Goal: Information Seeking & Learning: Learn about a topic

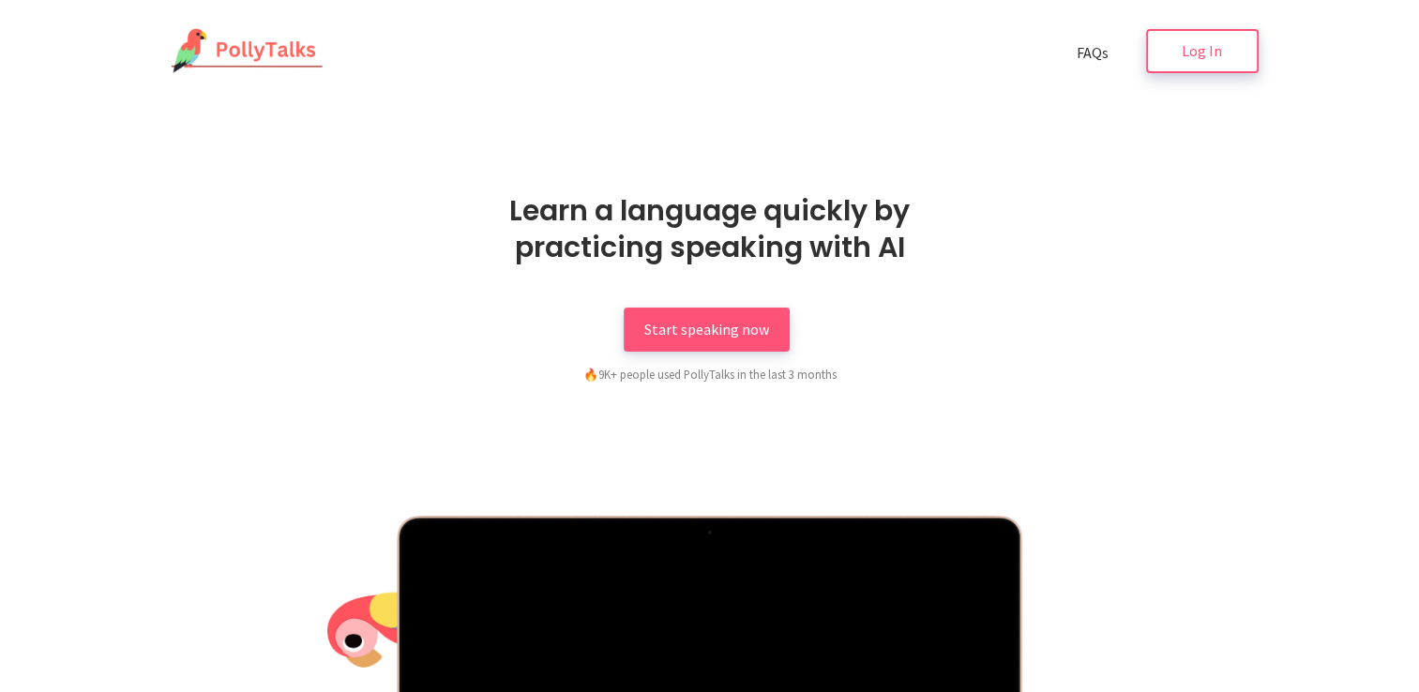
click at [1194, 68] on link "Log In" at bounding box center [1202, 51] width 113 height 44
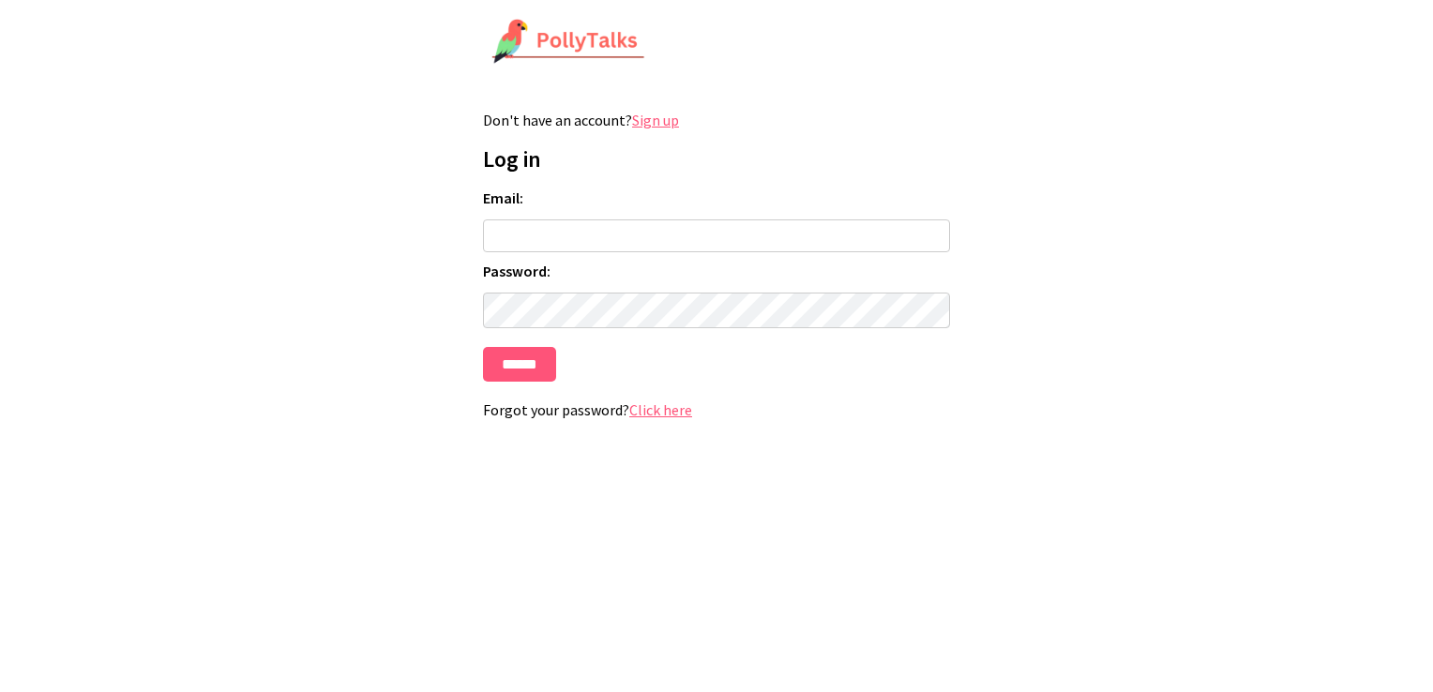
click at [620, 235] on input "Email:" at bounding box center [716, 236] width 467 height 33
type input "**********"
click at [483, 347] on input "******" at bounding box center [519, 364] width 73 height 35
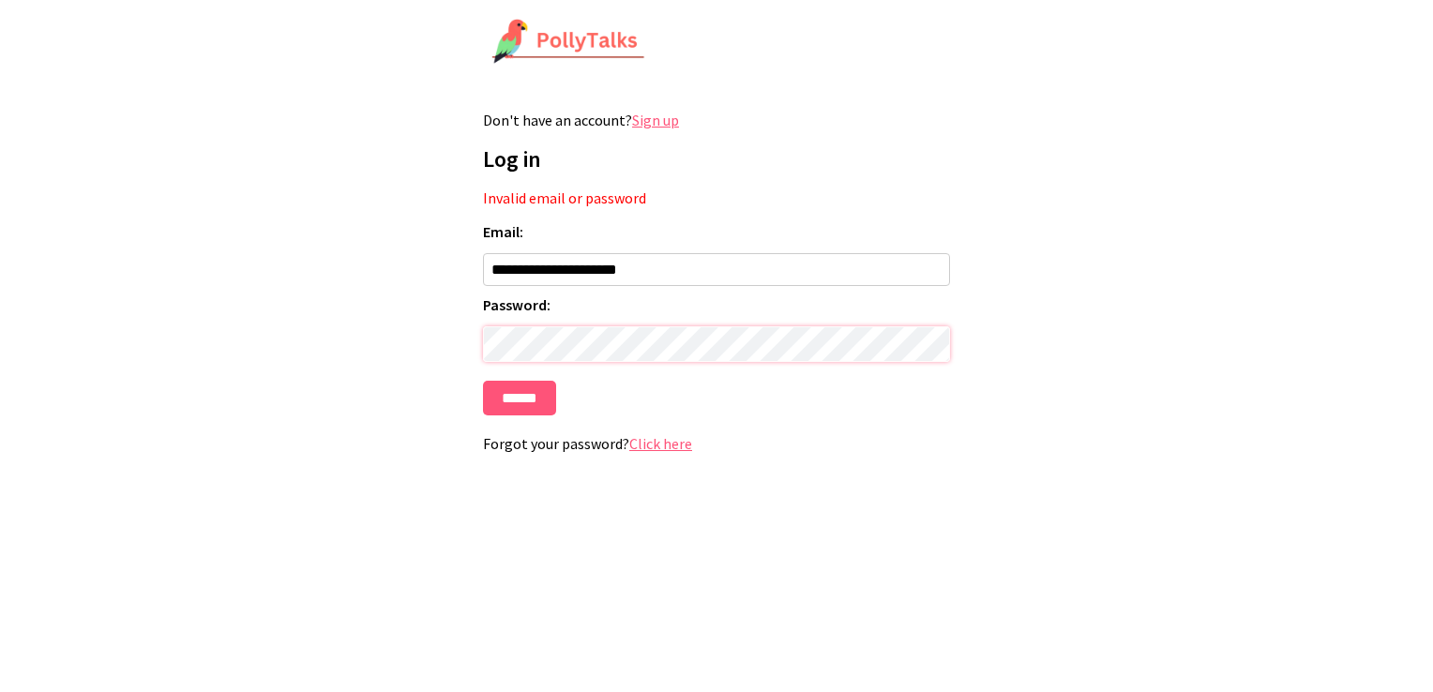
click at [483, 381] on input "******" at bounding box center [519, 398] width 73 height 35
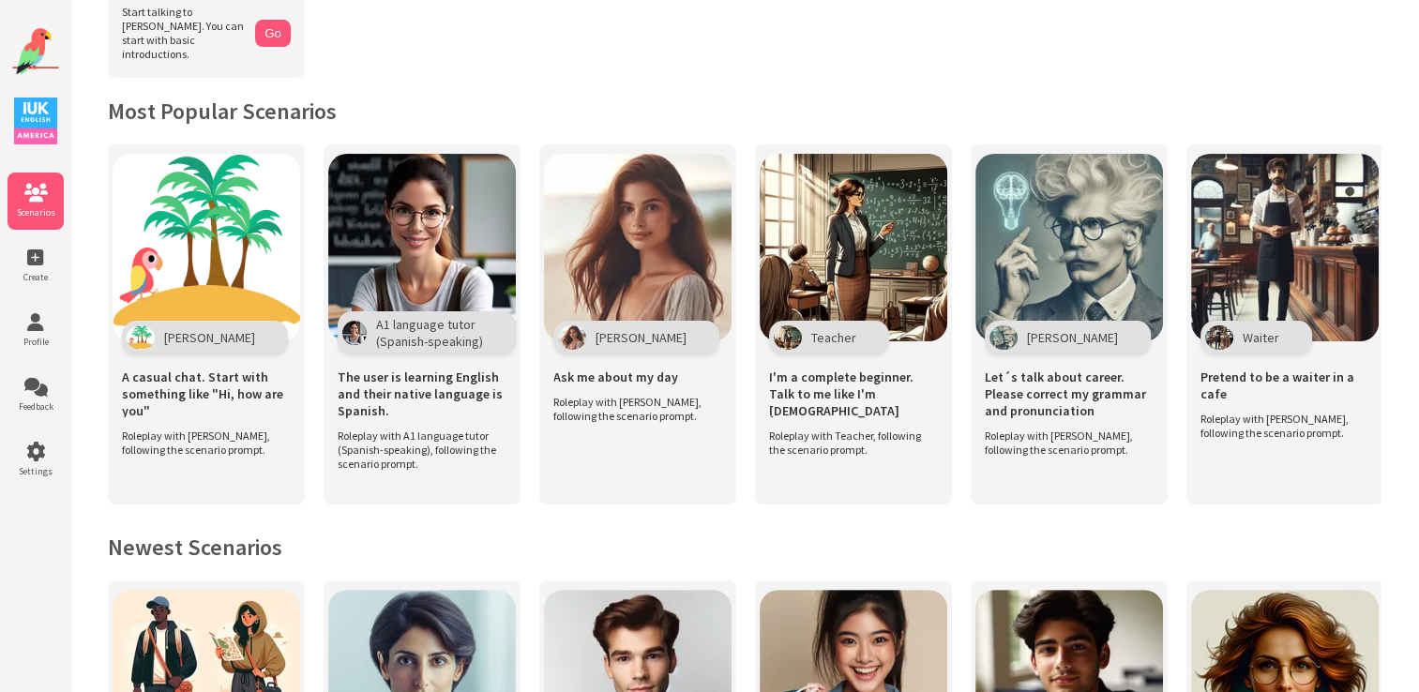
scroll to position [367, 0]
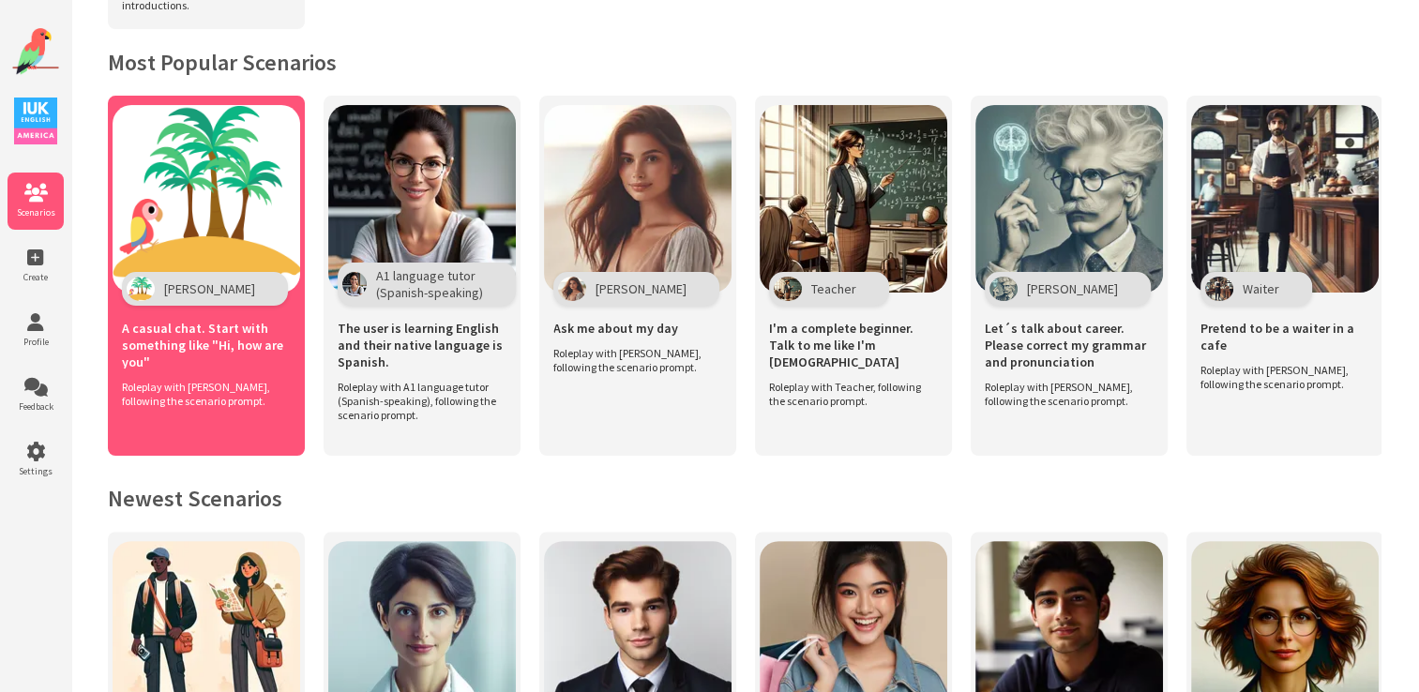
click at [207, 346] on span "A casual chat. Start with something like "Hi, how are you"" at bounding box center [206, 345] width 169 height 51
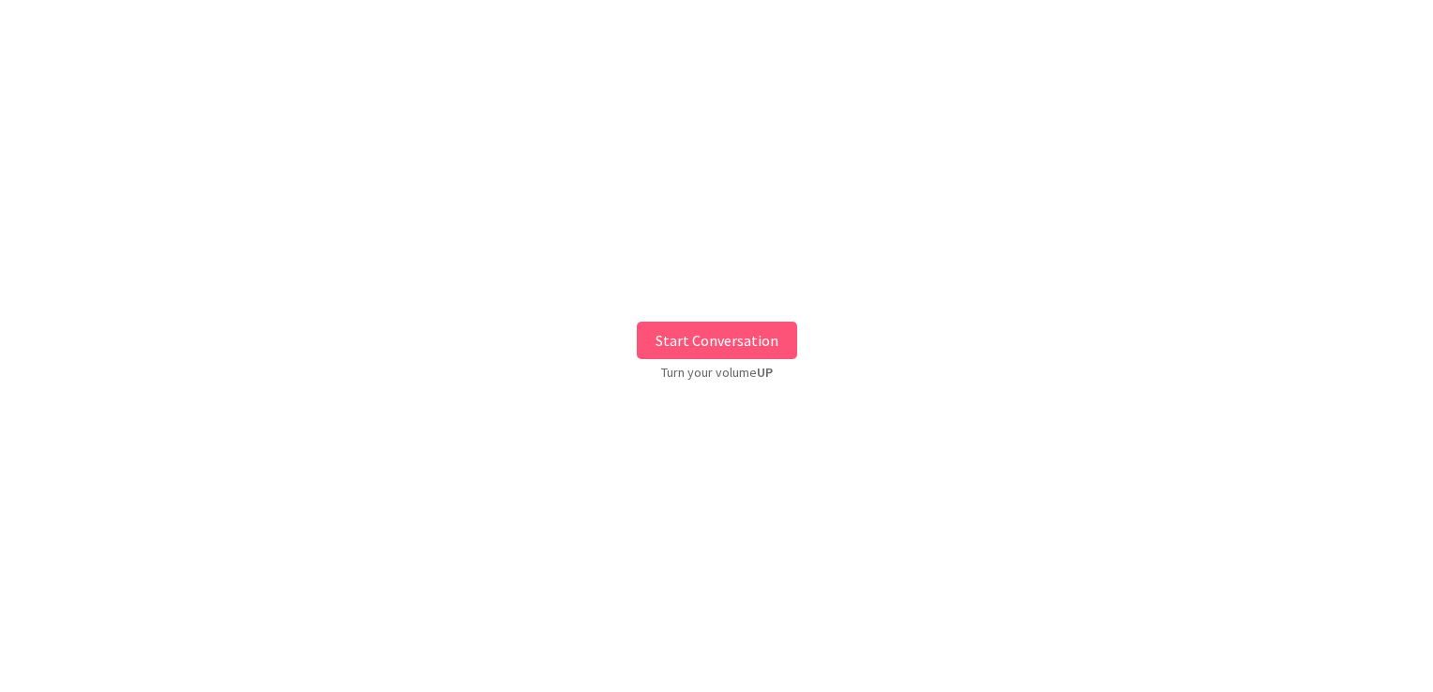
click at [694, 330] on button "Start Conversation" at bounding box center [717, 341] width 160 height 38
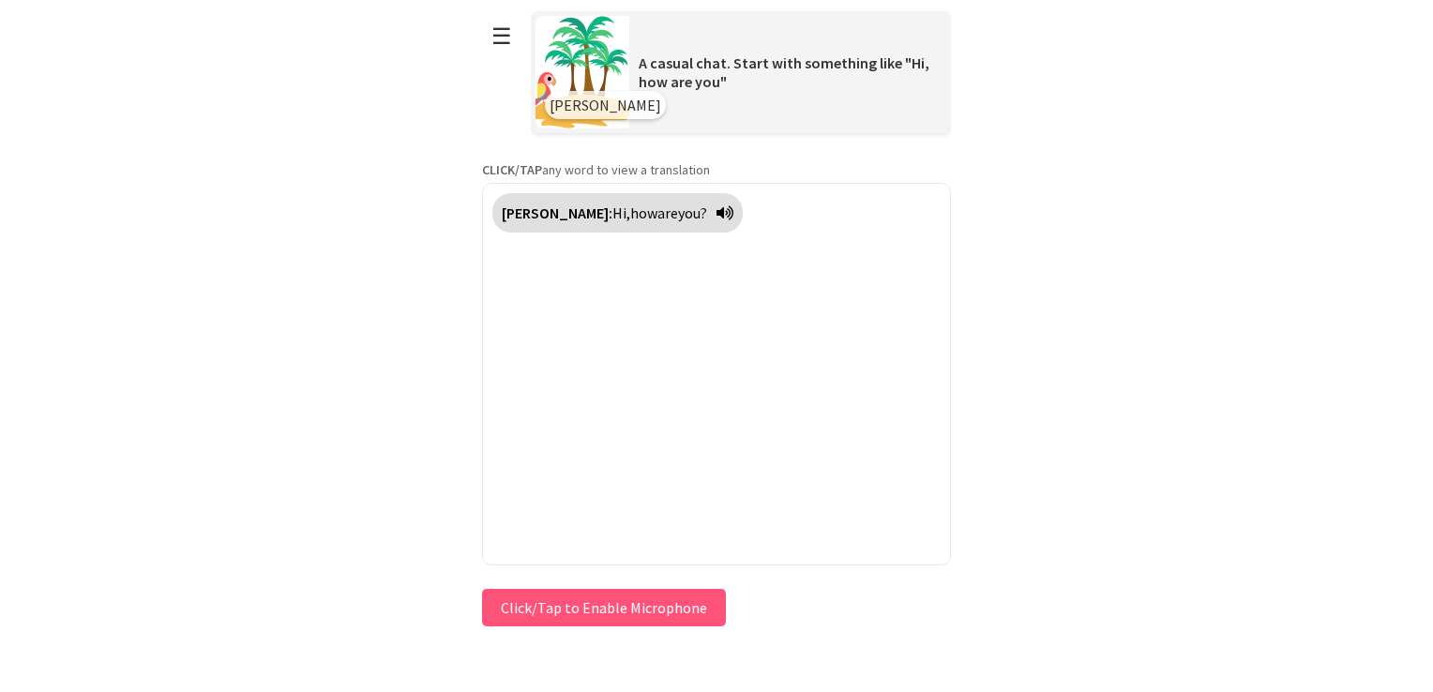
click at [607, 609] on button "Click/Tap to Enable Microphone" at bounding box center [604, 608] width 244 height 38
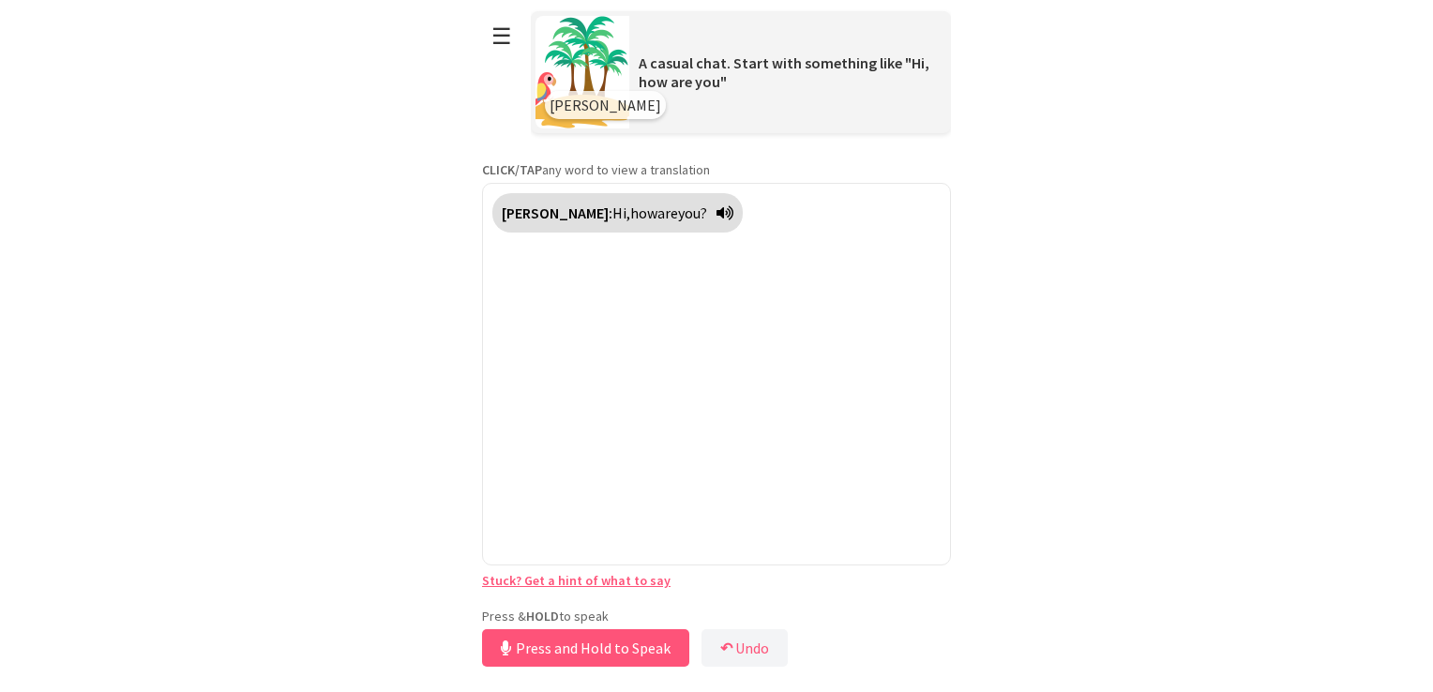
click at [660, 395] on div "Polly: Hi, how are you?" at bounding box center [716, 374] width 469 height 383
click at [591, 629] on button "Release to Stop Speaking" at bounding box center [583, 648] width 202 height 38
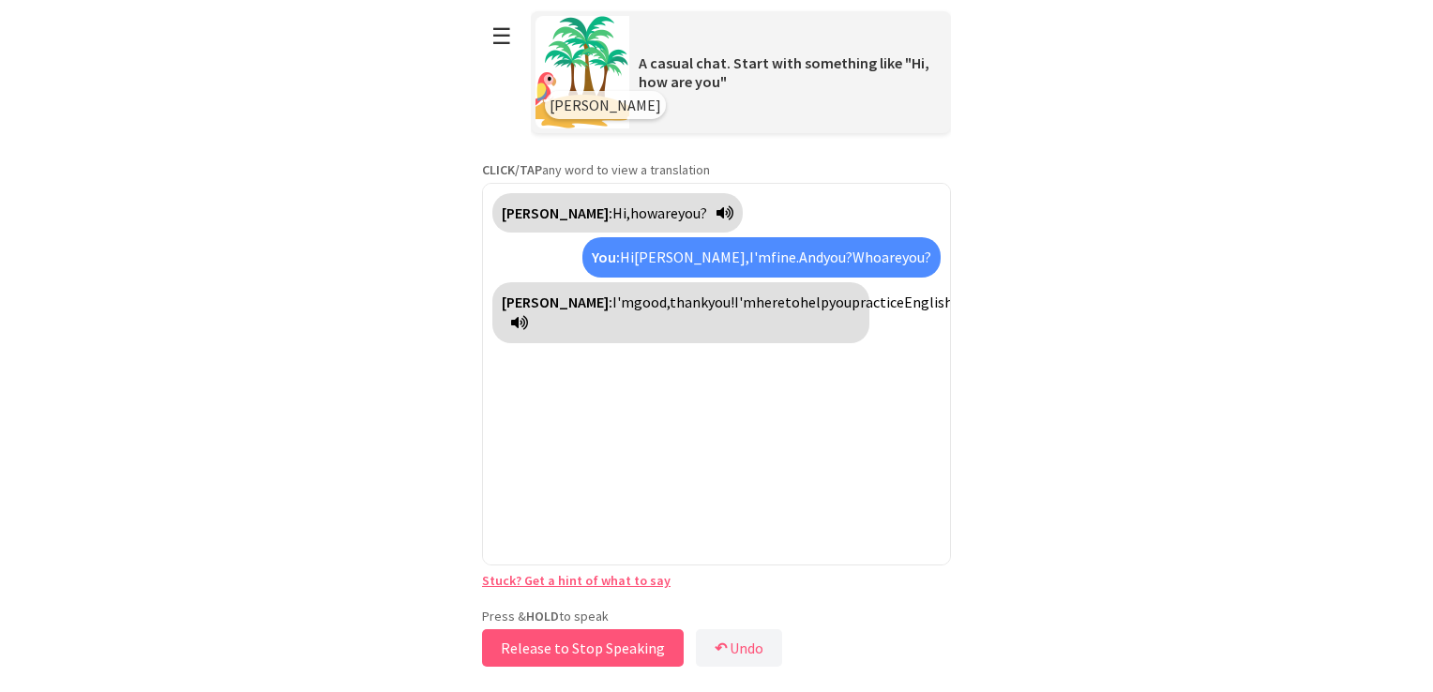
click at [574, 655] on button "Release to Stop Speaking" at bounding box center [583, 648] width 202 height 38
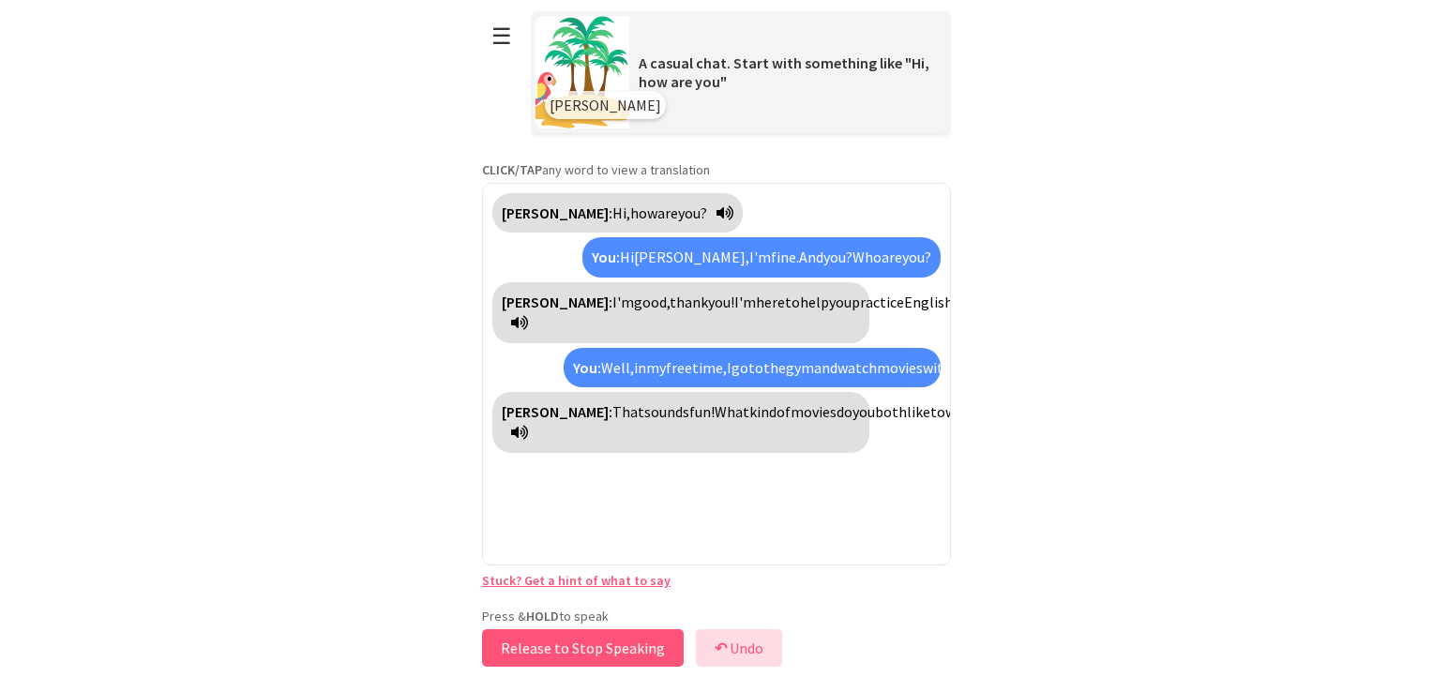
drag, startPoint x: 574, startPoint y: 655, endPoint x: 734, endPoint y: 650, distance: 160.5
click at [736, 649] on div "Press & HOLD to speak Release to Stop Speaking ↶ Undo Save No voice detected. H…" at bounding box center [716, 640] width 469 height 64
click at [734, 650] on button "↶ Undo" at bounding box center [739, 648] width 86 height 38
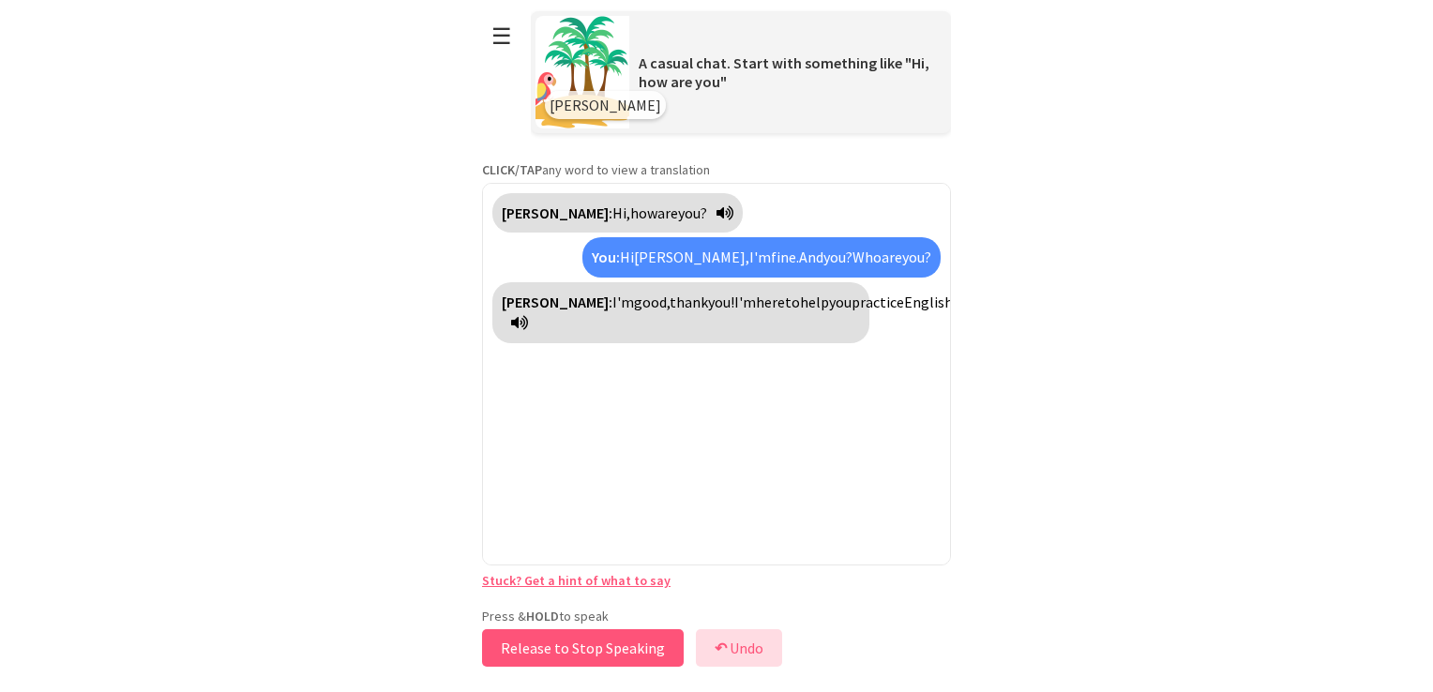
click at [734, 650] on button "↶ Undo" at bounding box center [739, 648] width 86 height 38
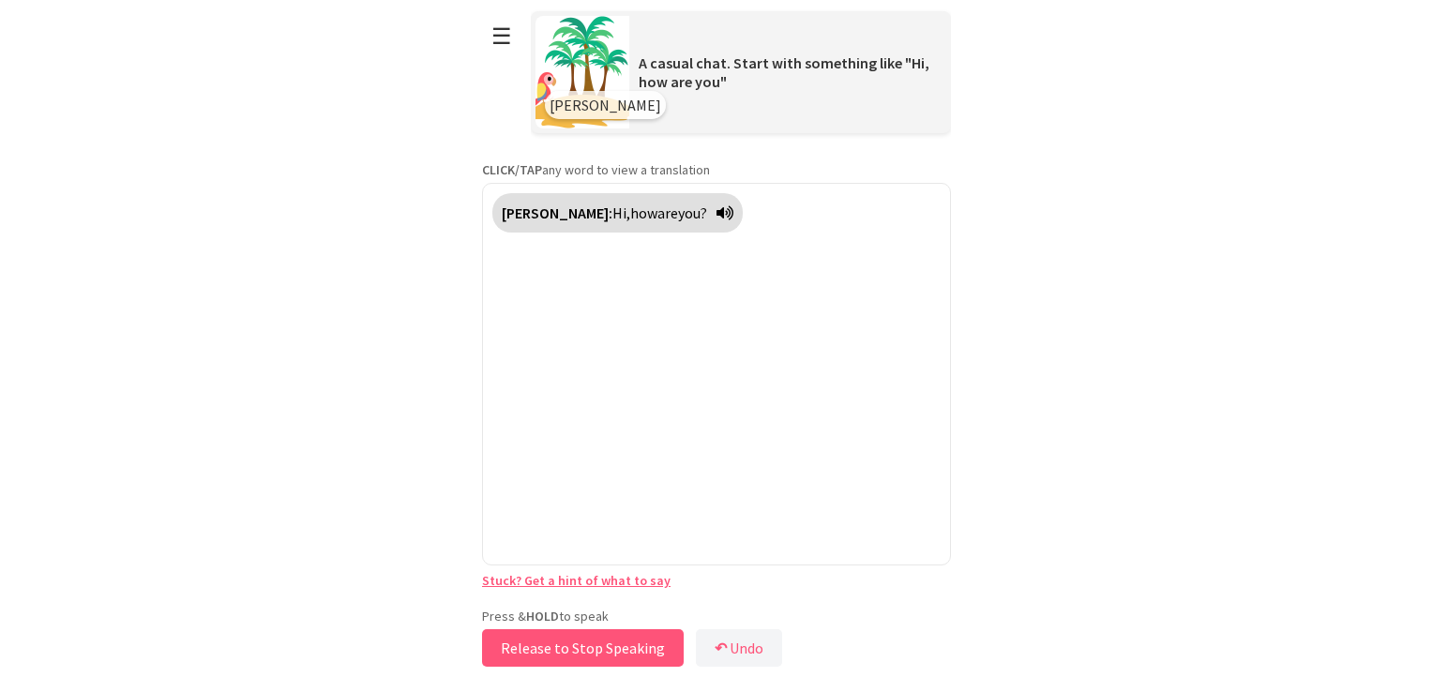
click at [563, 641] on button "Release to Stop Speaking" at bounding box center [583, 648] width 202 height 38
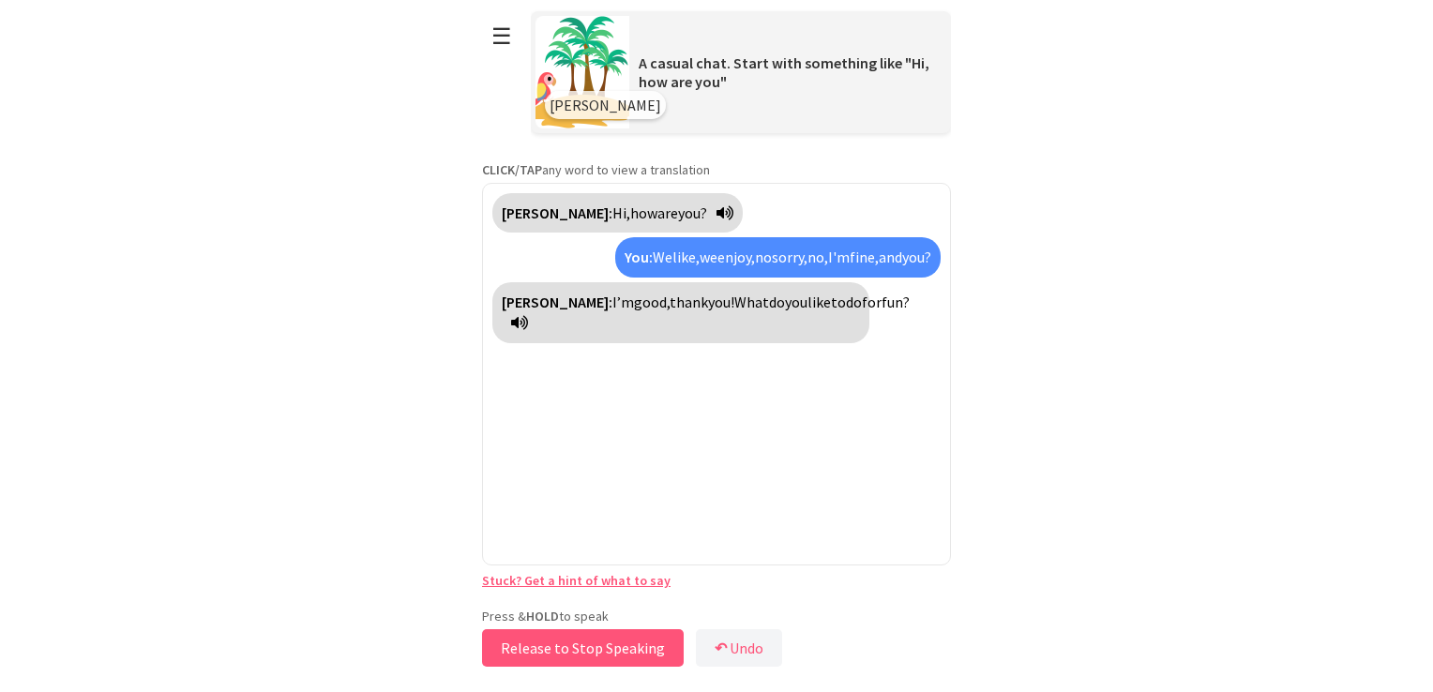
click at [563, 641] on button "Release to Stop Speaking" at bounding box center [583, 648] width 202 height 38
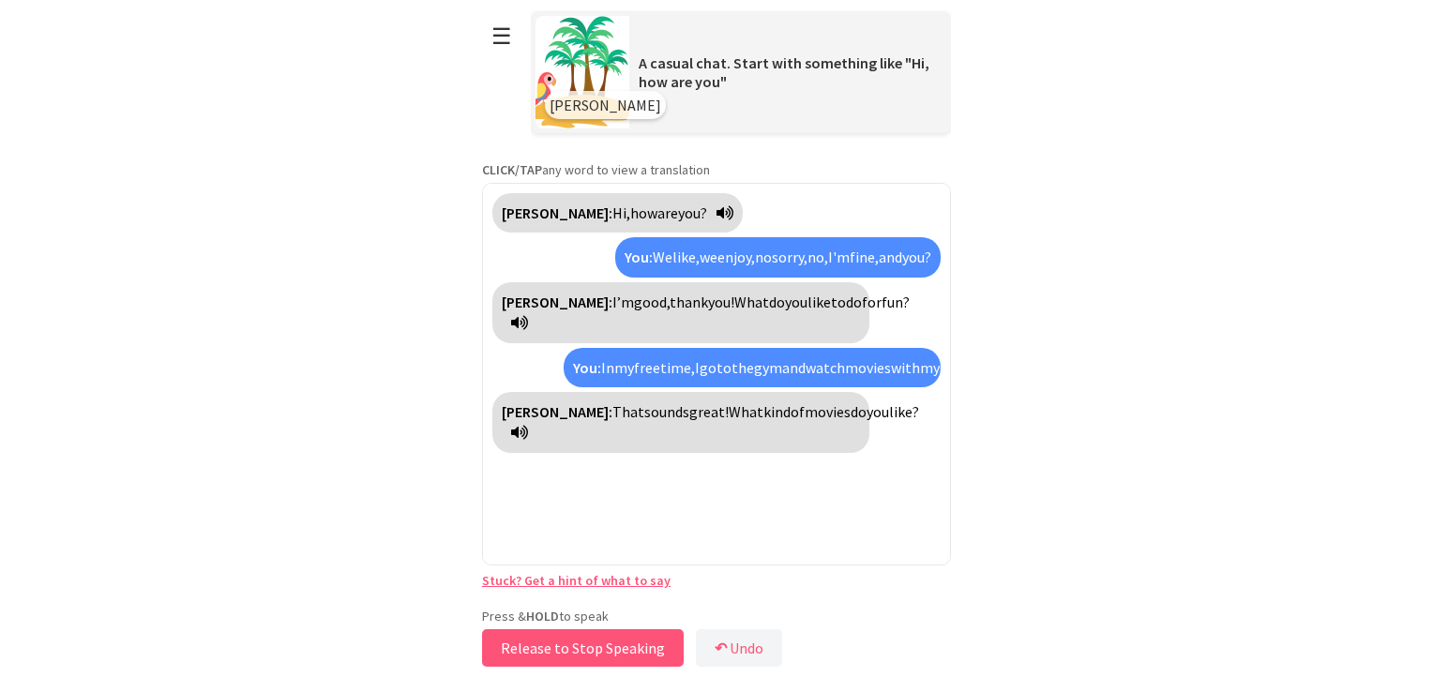
click at [563, 641] on button "Release to Stop Speaking" at bounding box center [583, 648] width 202 height 38
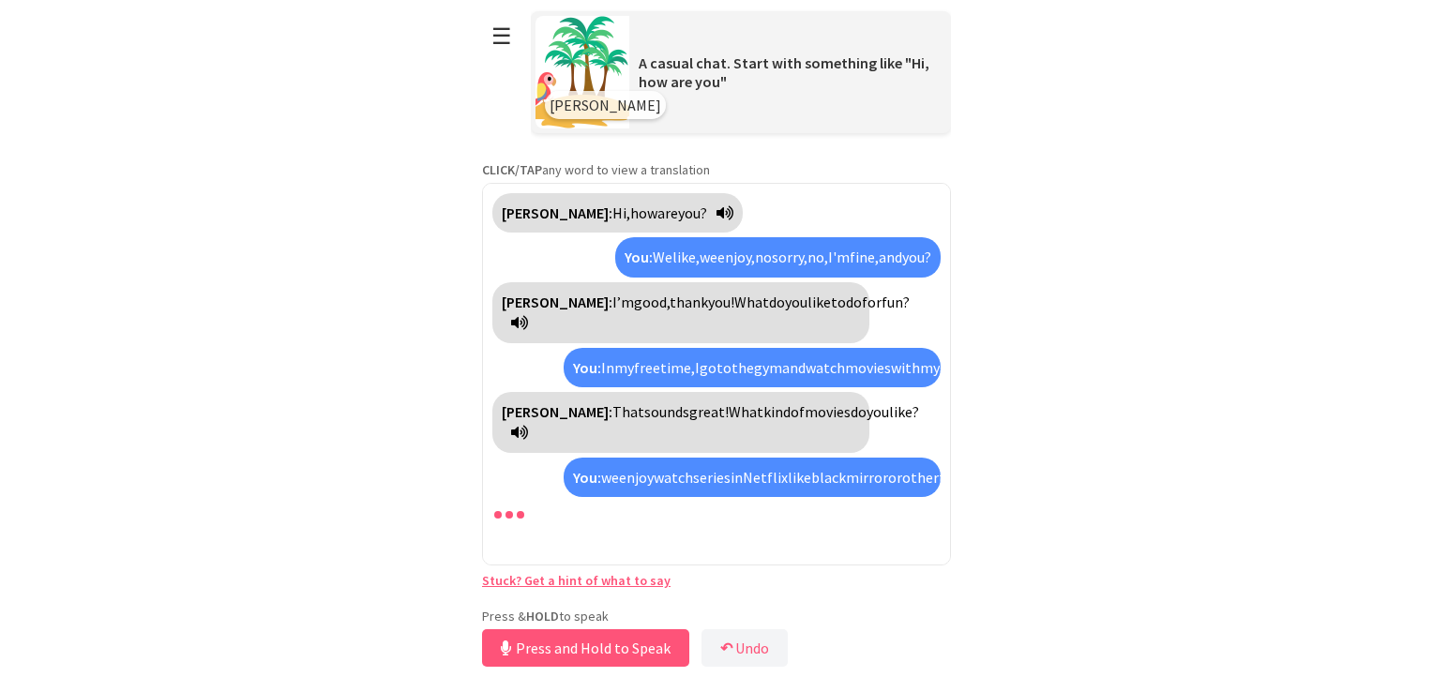
scroll to position [43, 0]
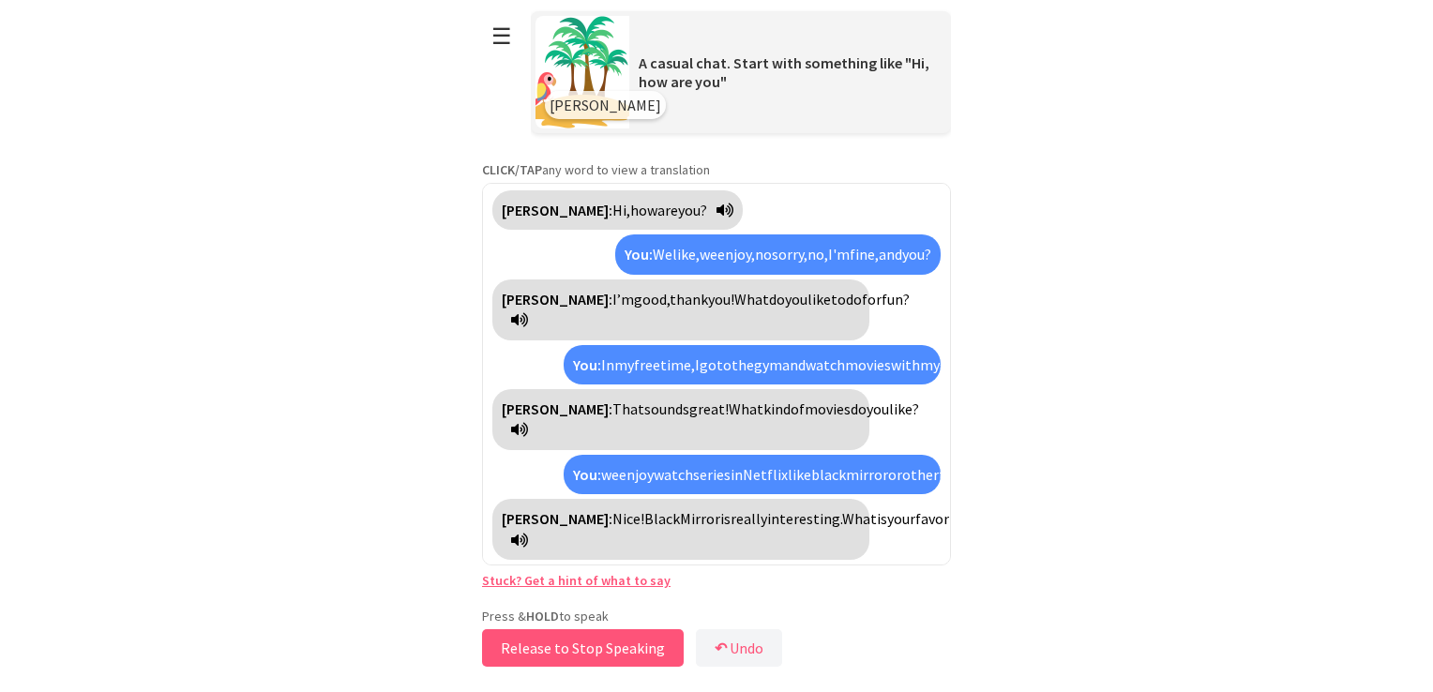
click at [518, 644] on button "Release to Stop Speaking" at bounding box center [583, 648] width 202 height 38
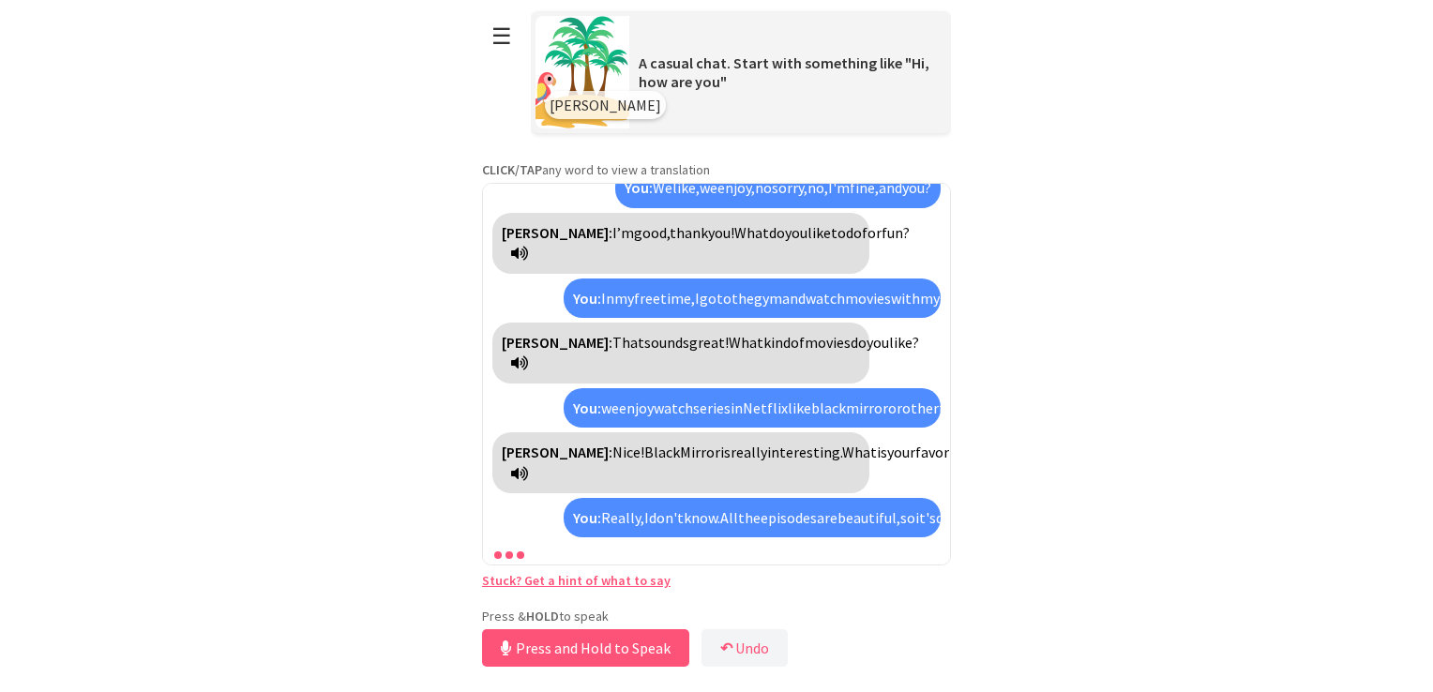
scroll to position [174, 0]
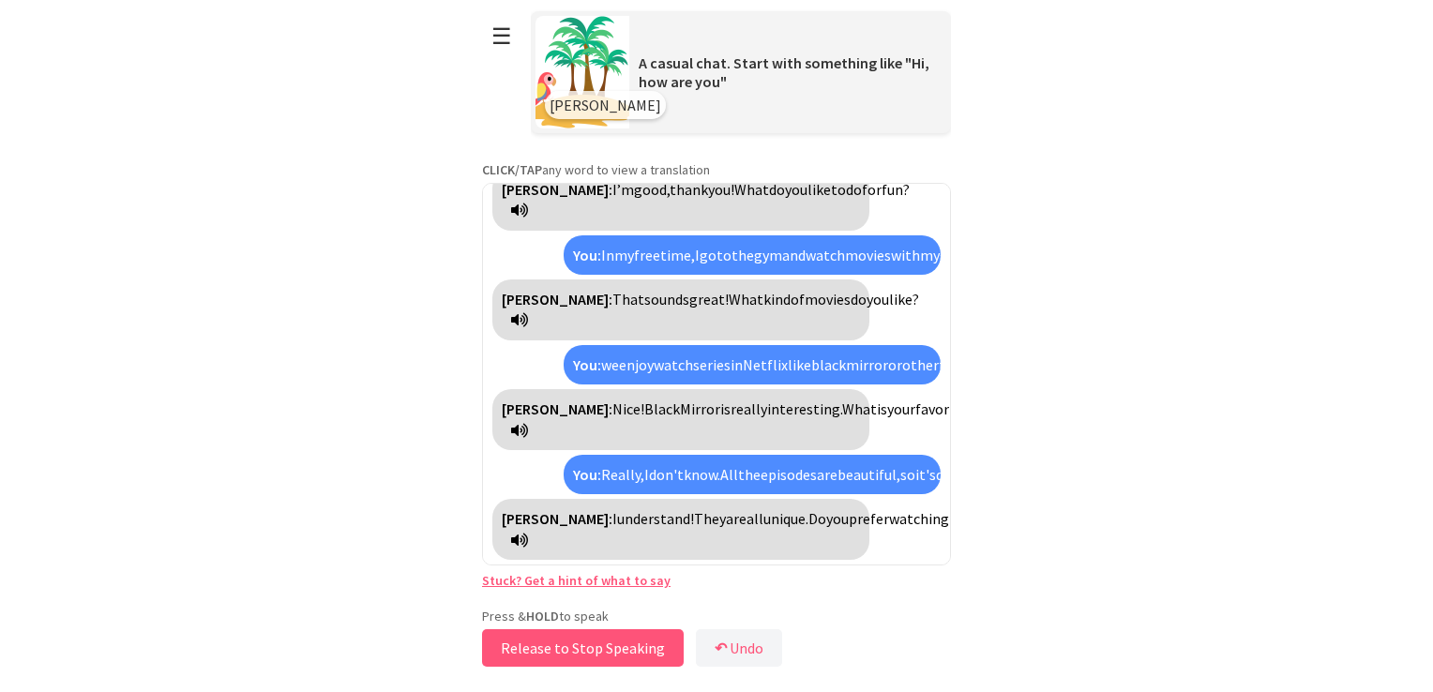
click at [529, 647] on button "Release to Stop Speaking" at bounding box center [583, 648] width 202 height 38
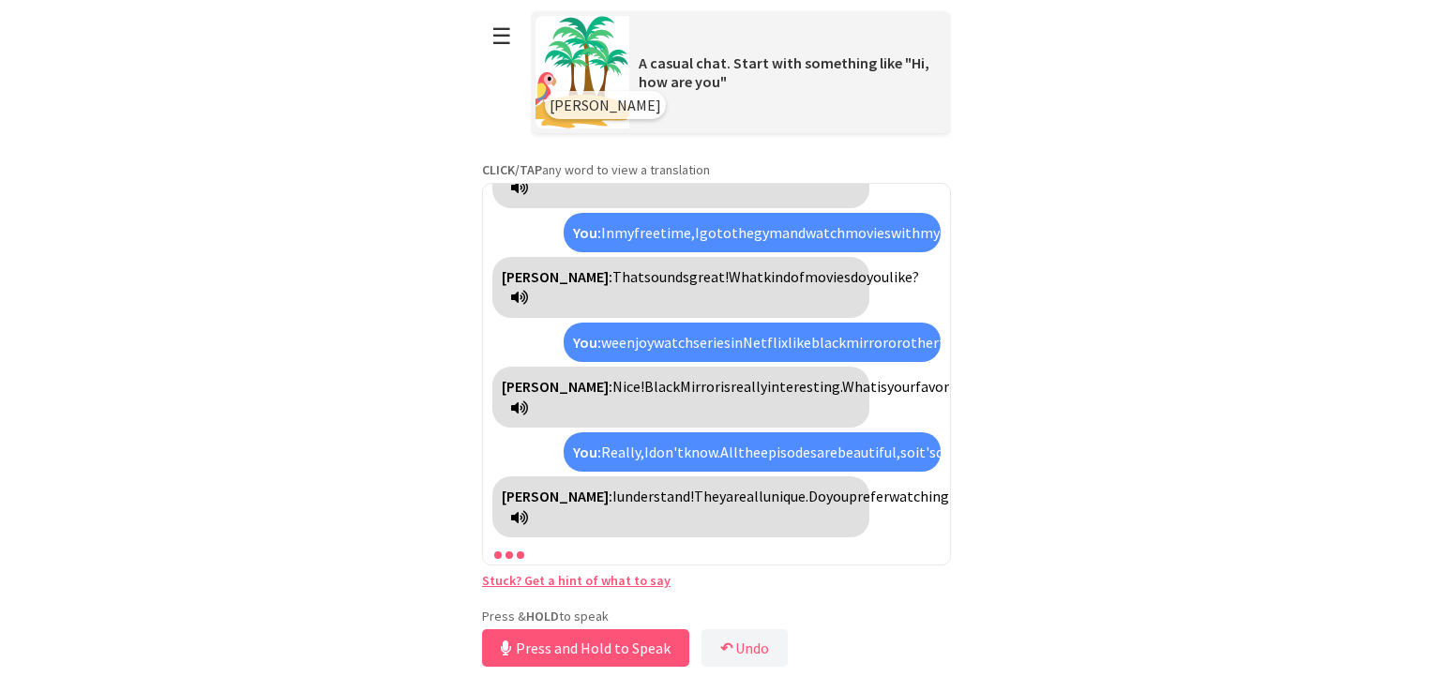
click at [529, 647] on button "Press and Hold to Speak" at bounding box center [585, 648] width 207 height 38
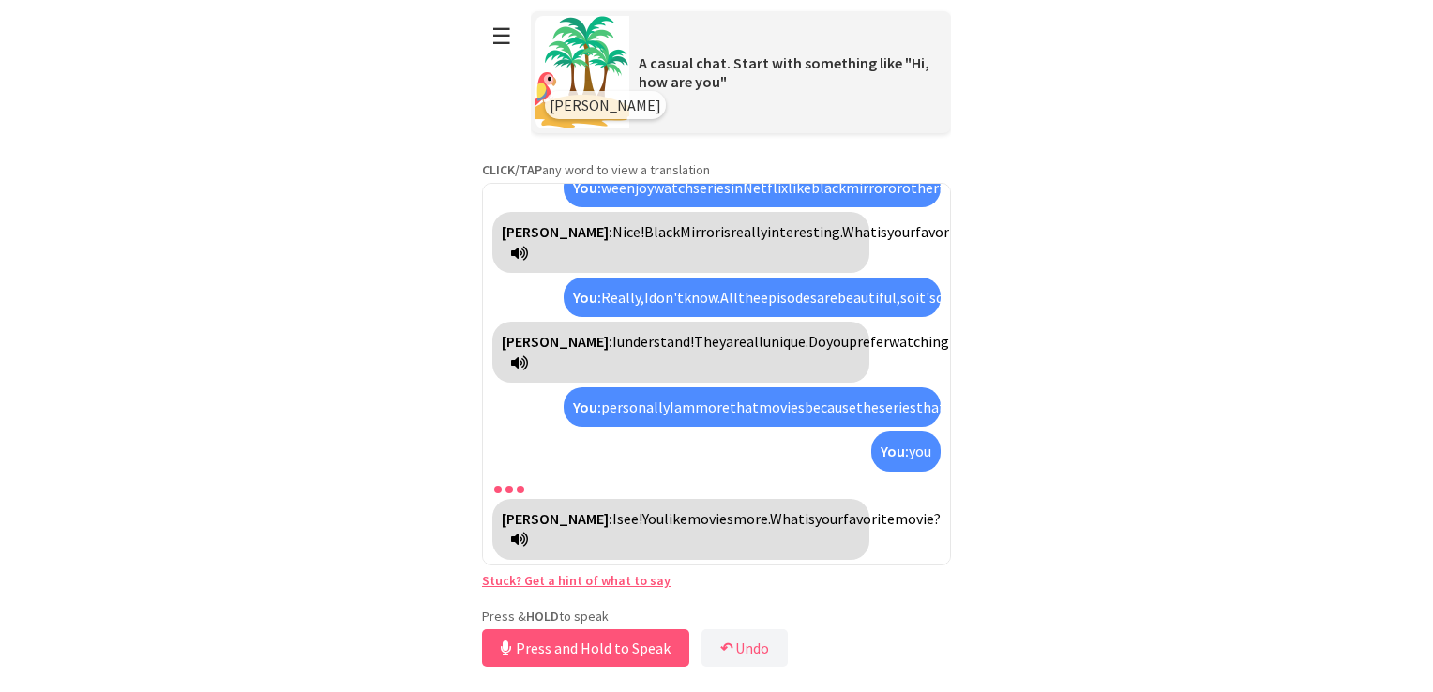
scroll to position [416, 0]
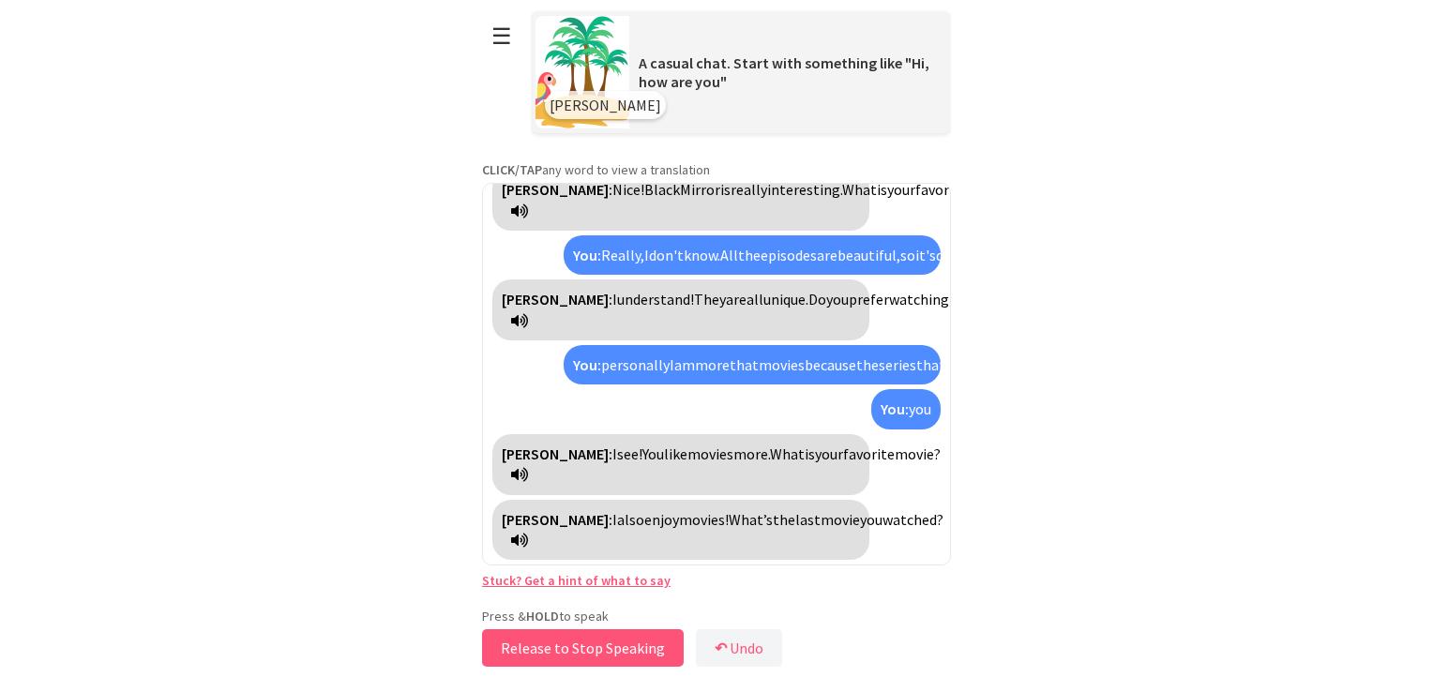
click at [529, 647] on button "Release to Stop Speaking" at bounding box center [583, 648] width 202 height 38
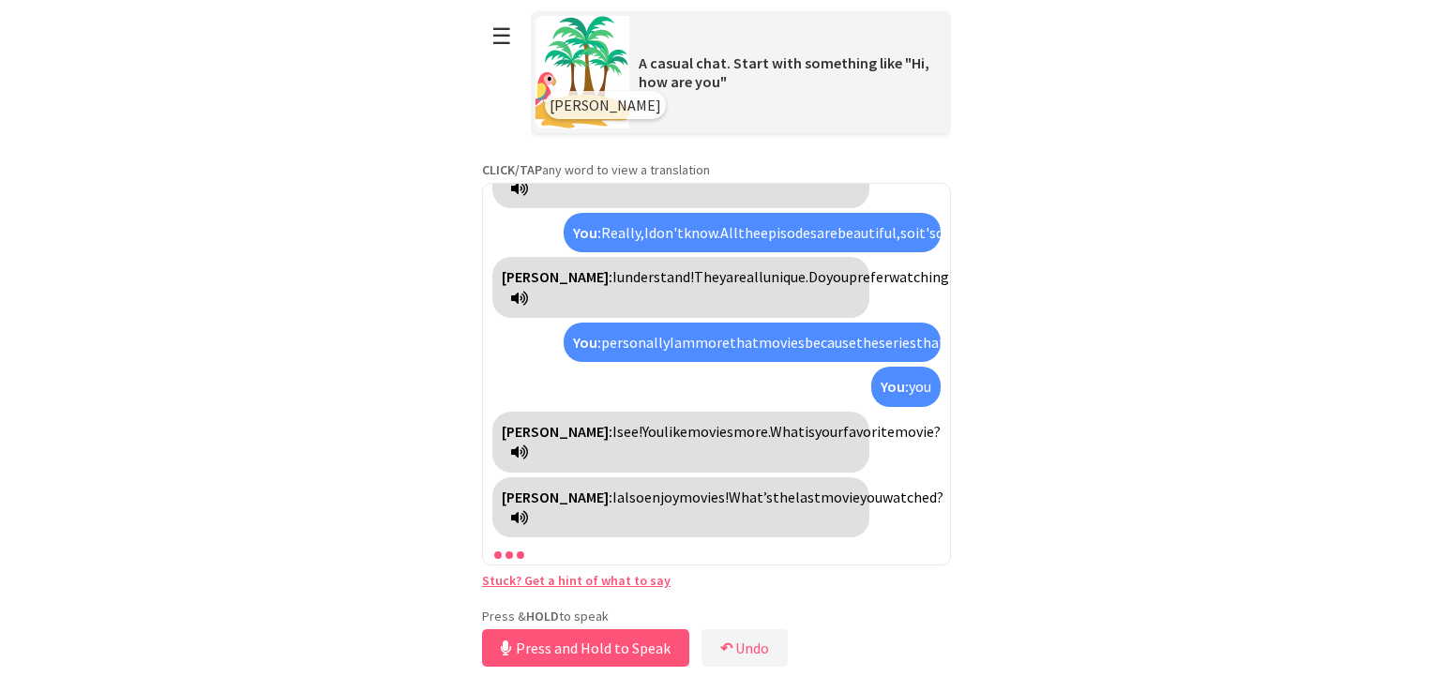
click at [529, 647] on button "Press and Hold to Speak" at bounding box center [585, 648] width 207 height 38
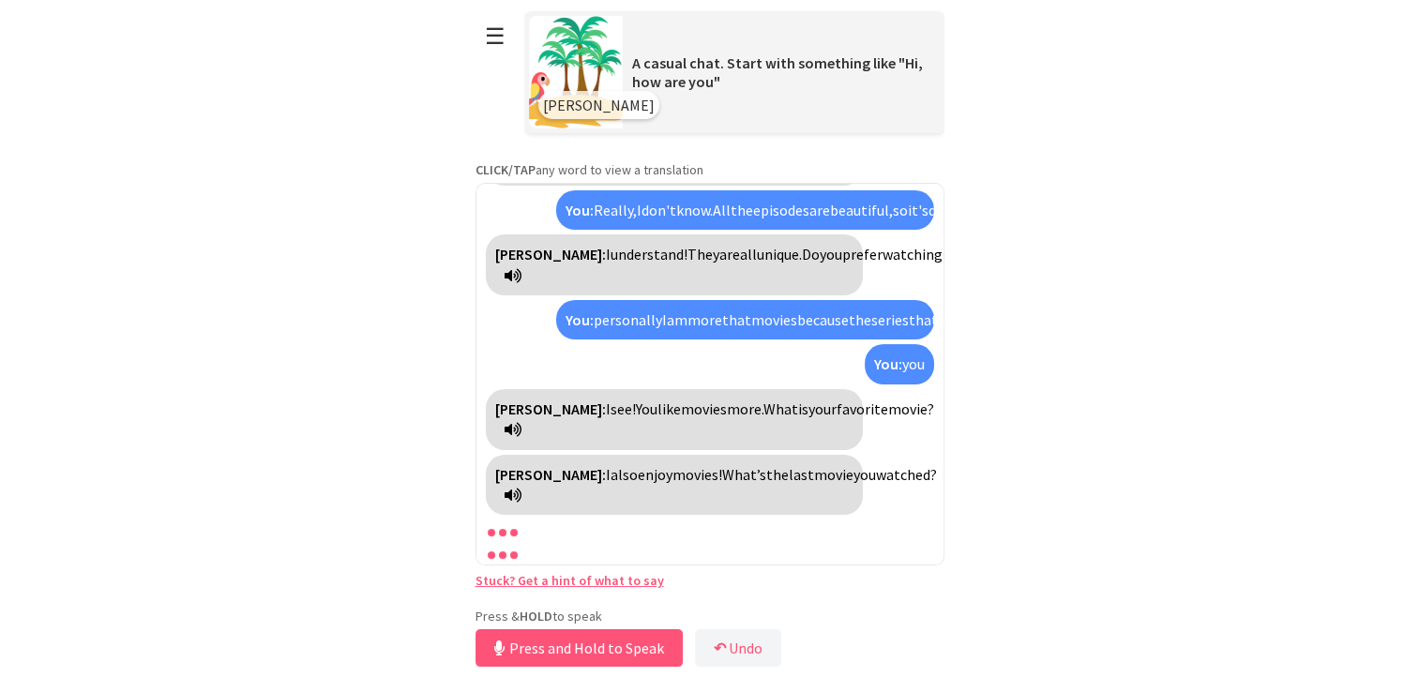
scroll to position [438, 0]
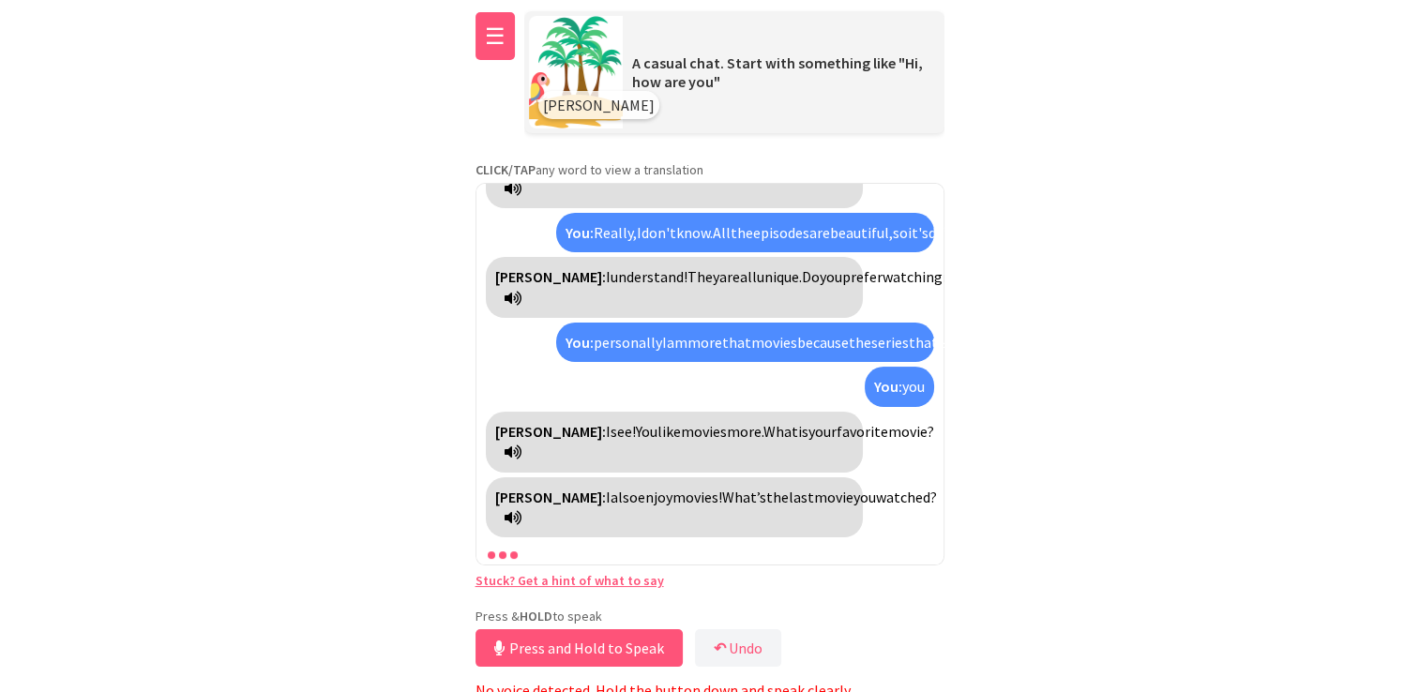
click at [490, 39] on button "☰" at bounding box center [495, 36] width 39 height 48
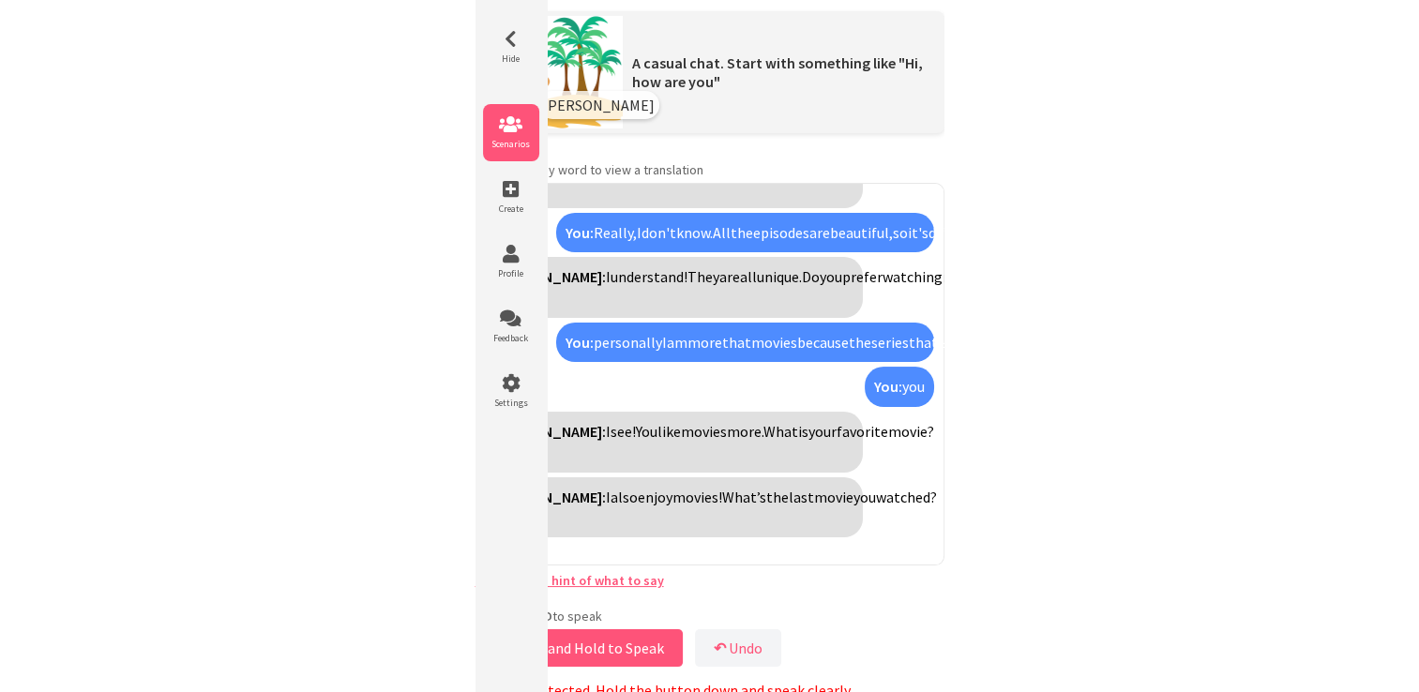
click at [496, 127] on icon at bounding box center [511, 124] width 56 height 19
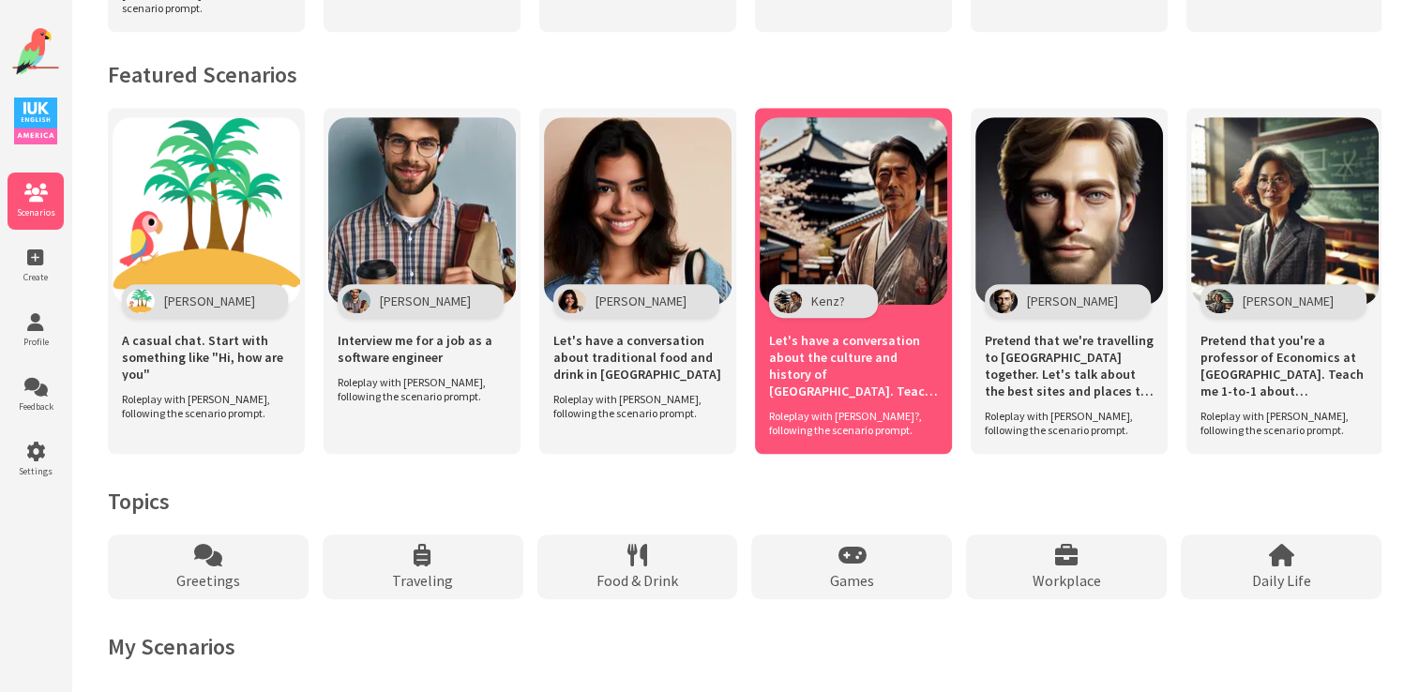
scroll to position [1230, 0]
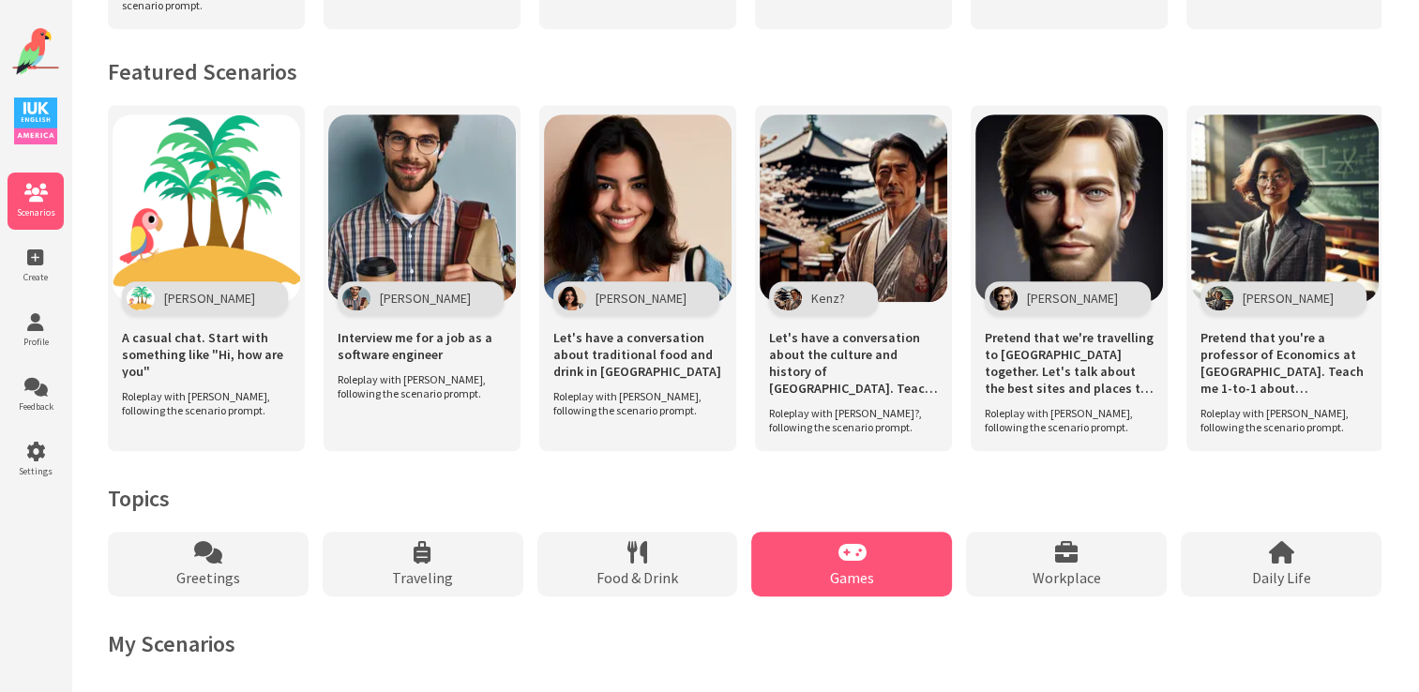
click at [819, 553] on div "Games" at bounding box center [851, 564] width 201 height 65
